Goal: Information Seeking & Learning: Learn about a topic

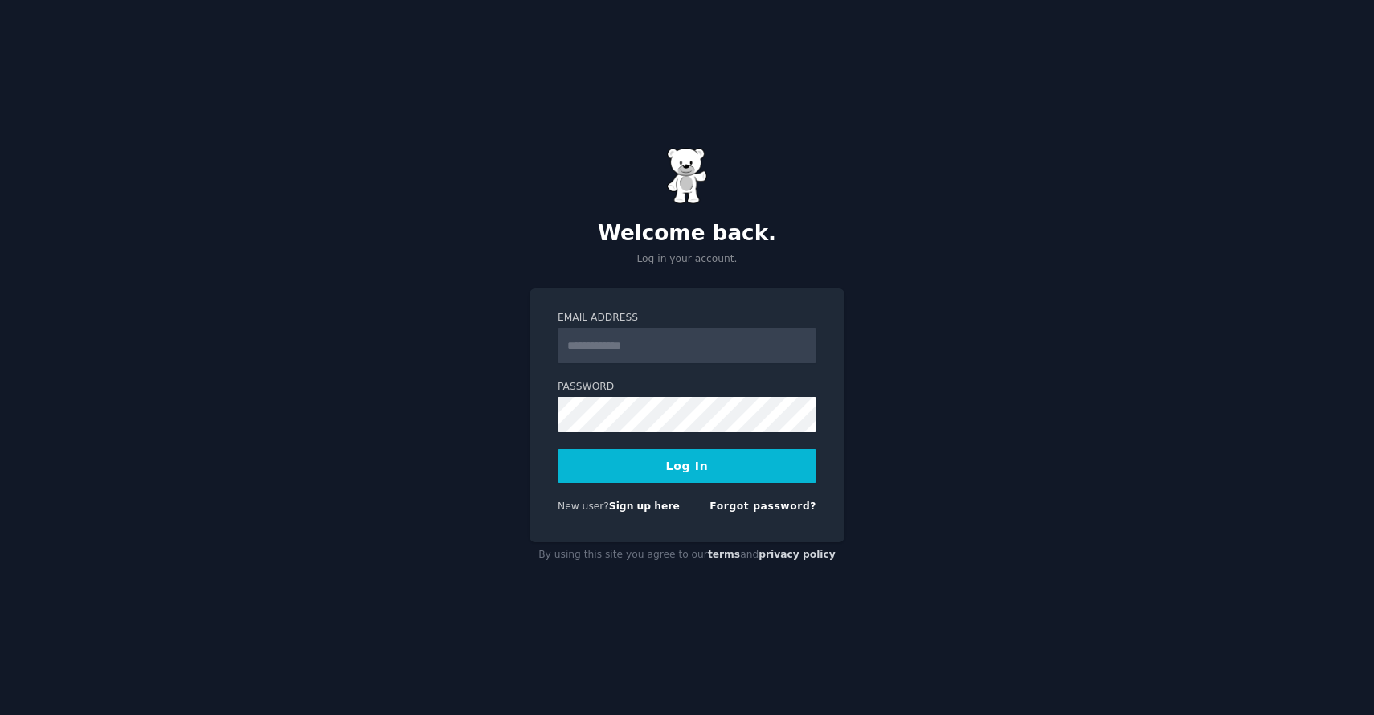
type input "**********"
click at [678, 472] on button "Log In" at bounding box center [686, 466] width 259 height 34
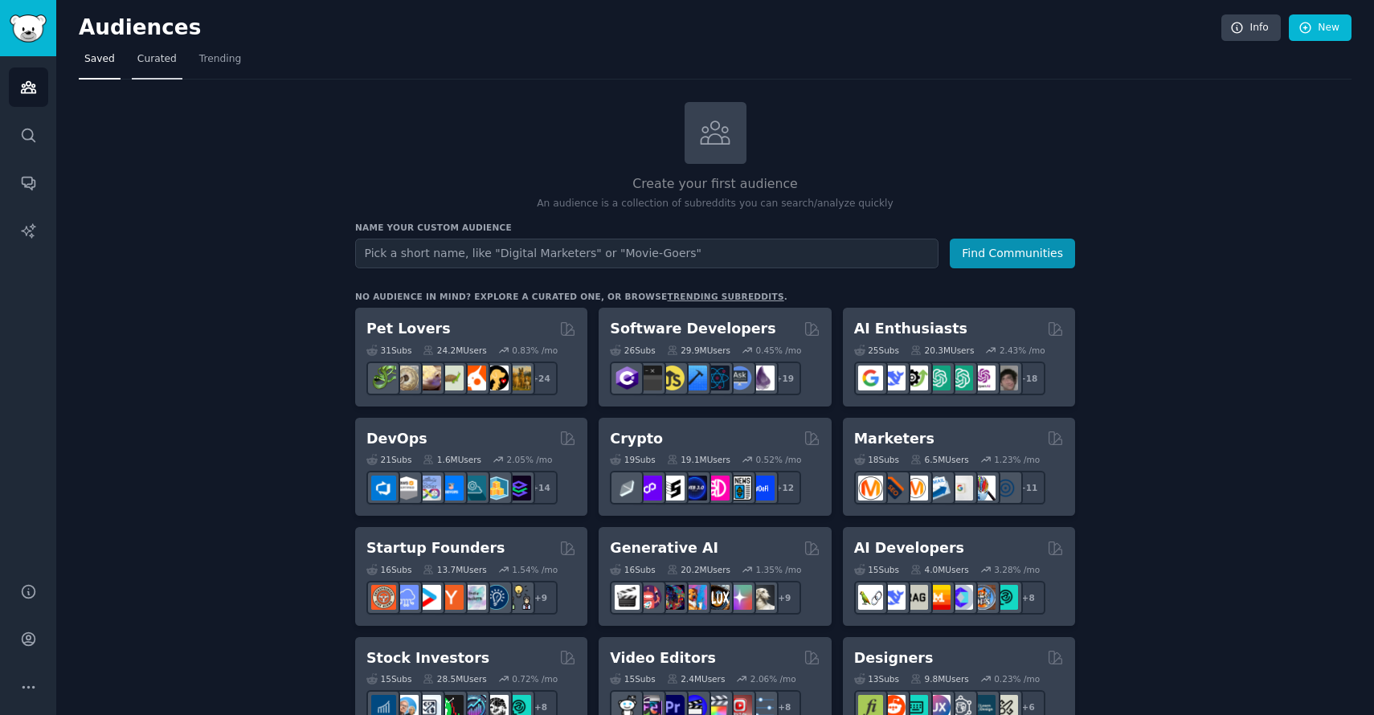
click at [153, 68] on link "Curated" at bounding box center [157, 63] width 51 height 33
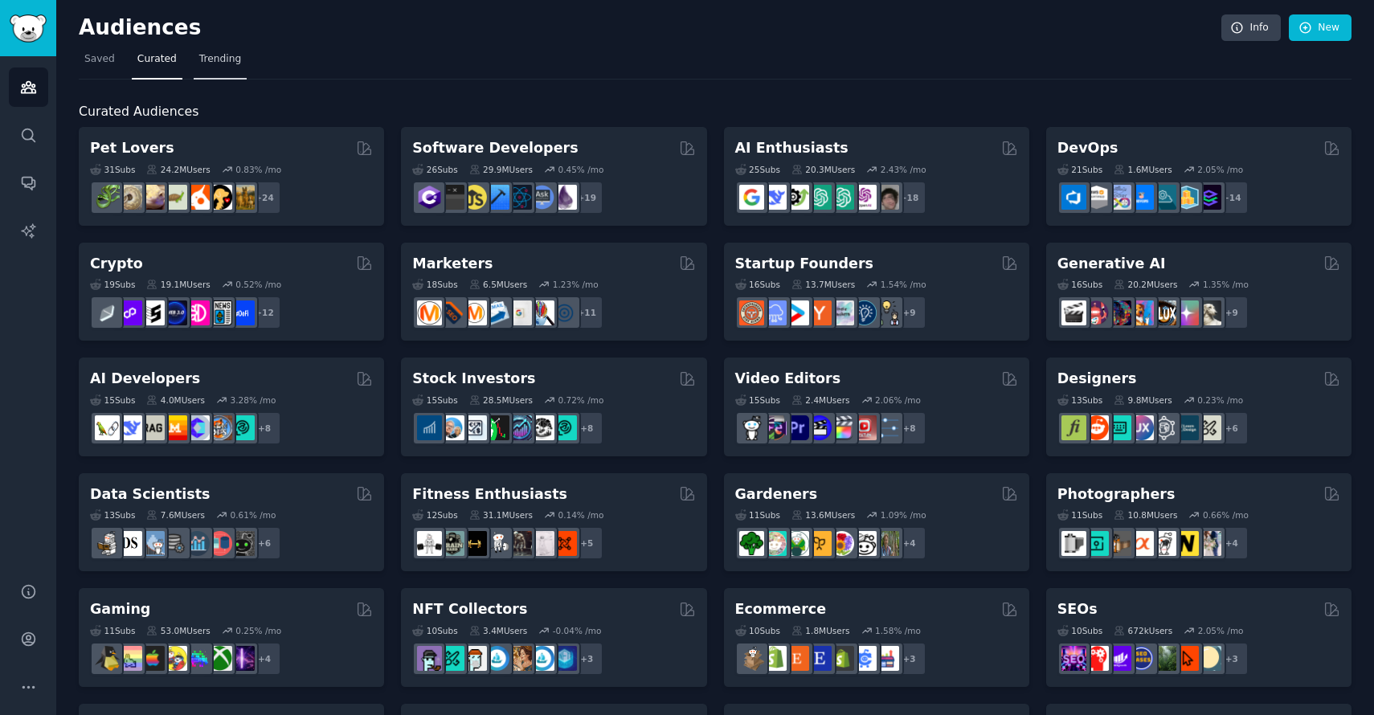
click at [228, 65] on span "Trending" at bounding box center [220, 59] width 42 height 14
